Goal: Navigation & Orientation: Find specific page/section

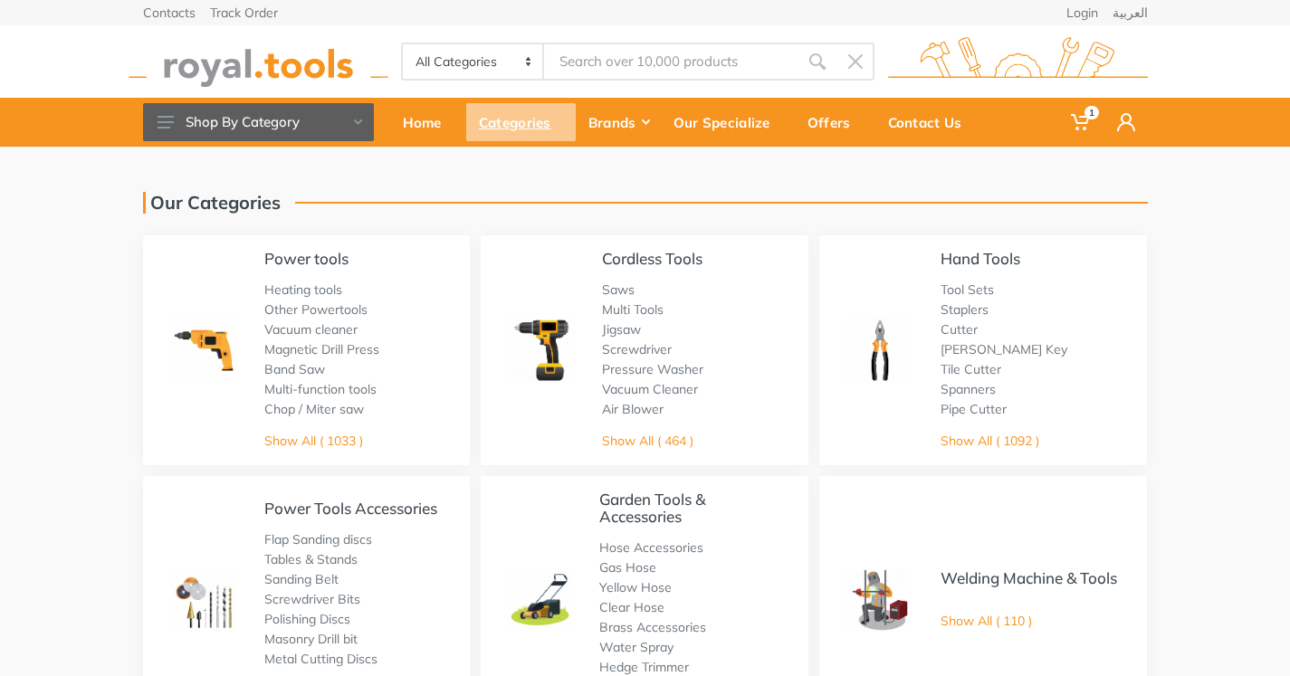
click at [531, 128] on div "Categories" at bounding box center [521, 122] width 110 height 38
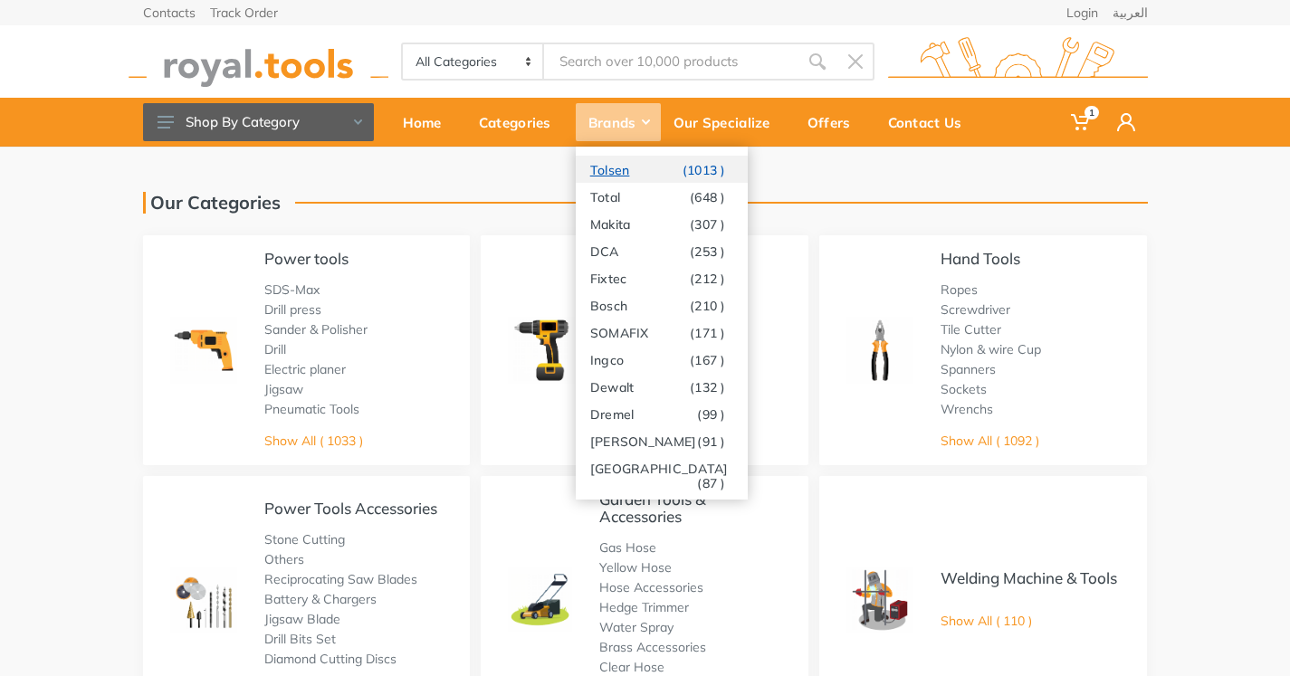
click at [630, 164] on link "Tolsen (1013 )" at bounding box center [662, 169] width 172 height 27
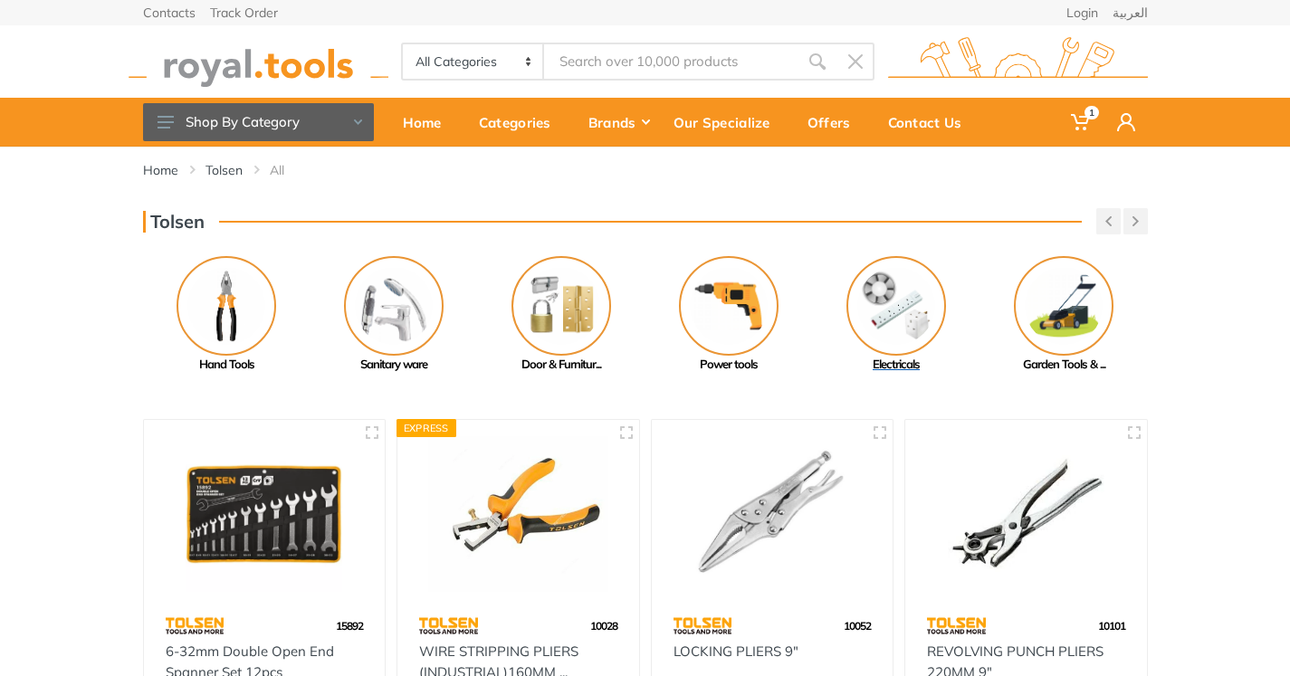
click at [875, 306] on img at bounding box center [897, 306] width 100 height 100
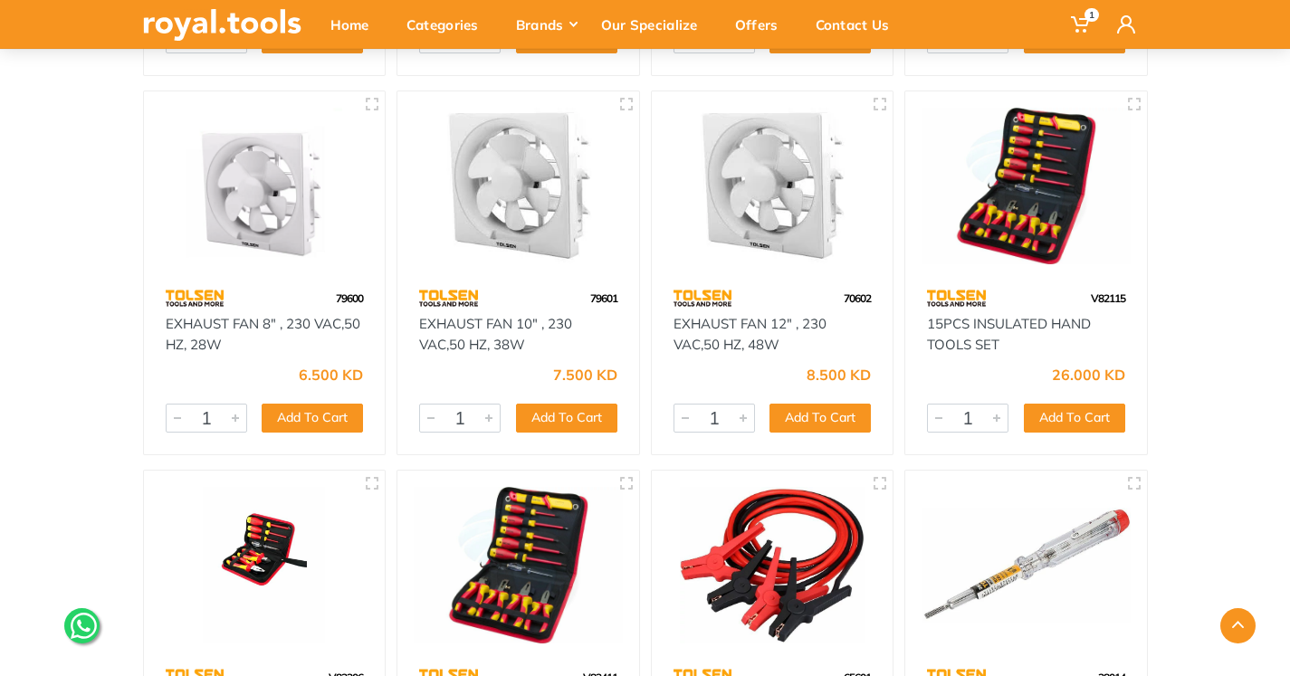
scroll to position [1449, 0]
